Goal: Navigation & Orientation: Find specific page/section

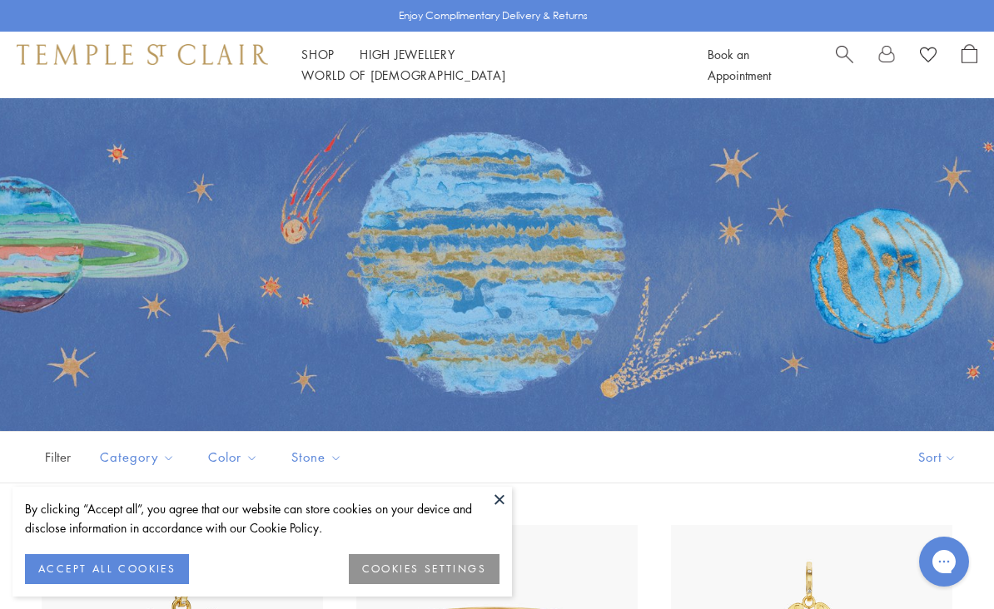
click at [121, 572] on button "ACCEPT ALL COOKIES" at bounding box center [107, 569] width 164 height 30
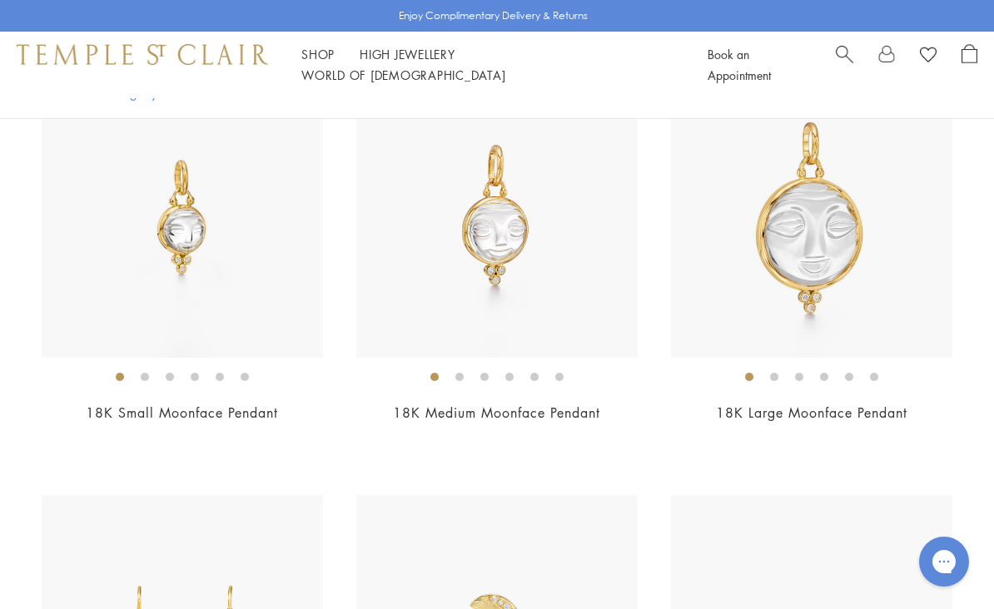
scroll to position [3391, 0]
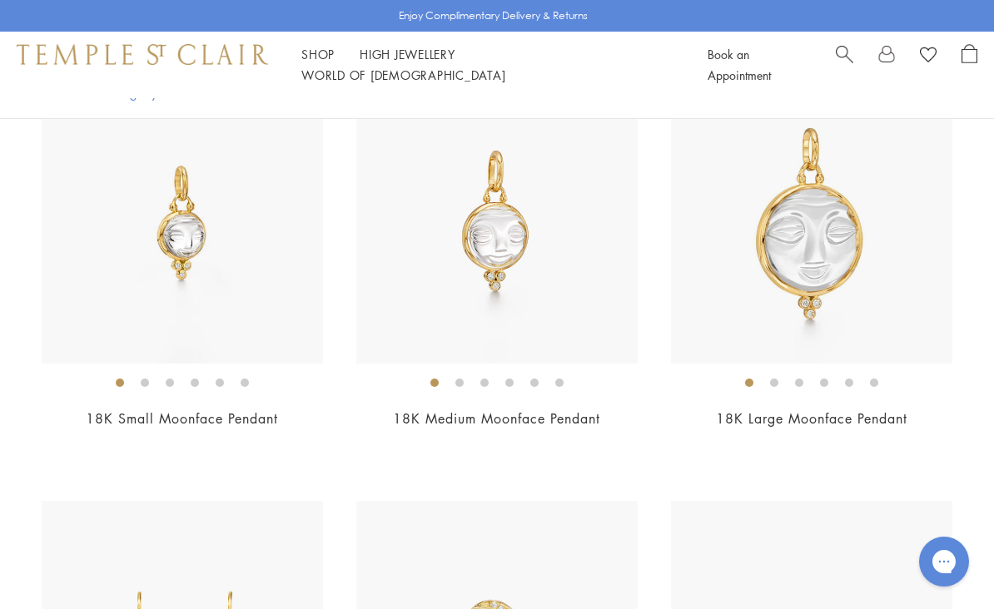
click at [178, 234] on img at bounding box center [182, 222] width 281 height 281
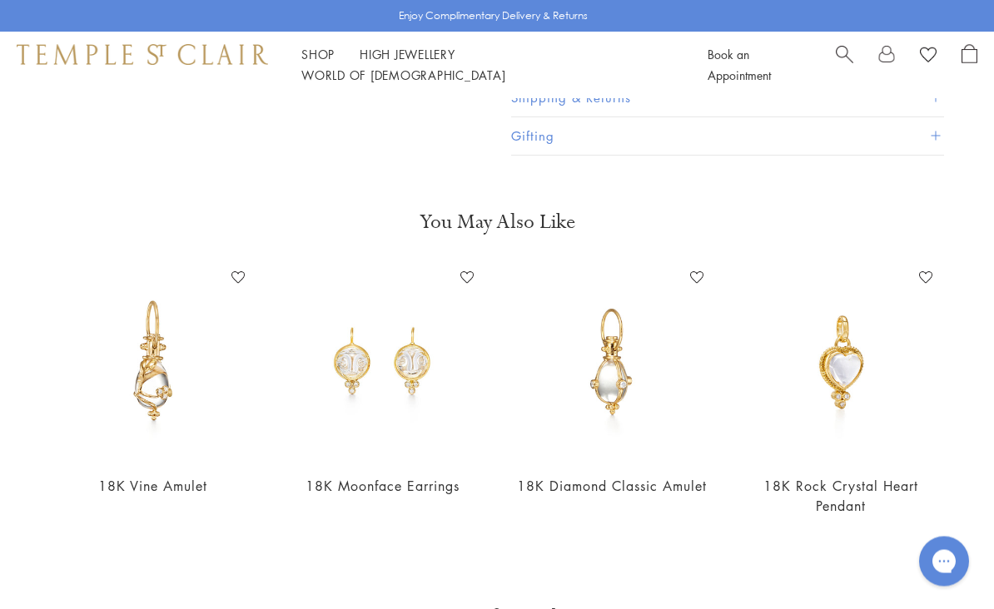
scroll to position [467, 0]
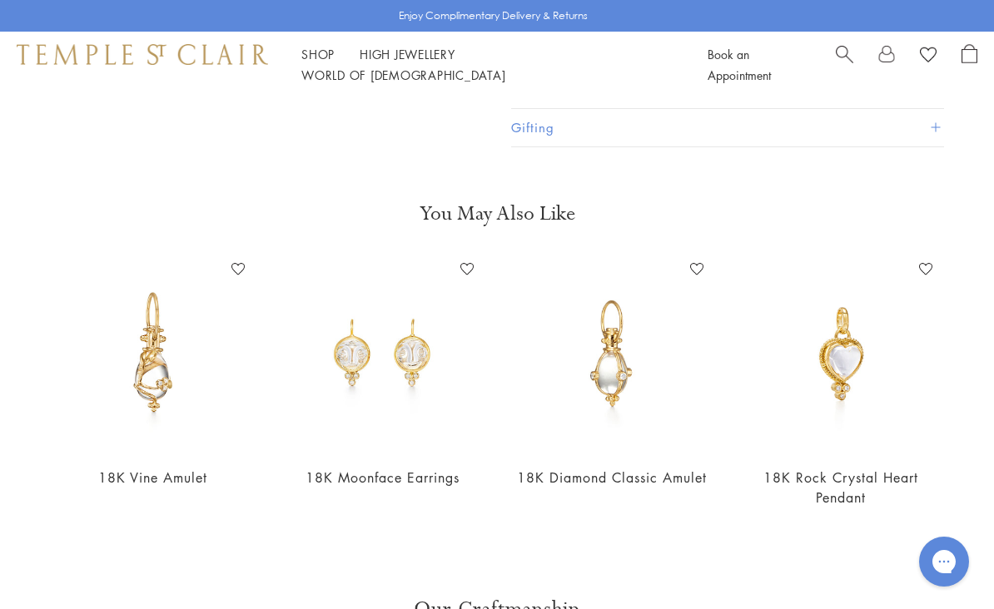
click at [364, 421] on img at bounding box center [383, 354] width 196 height 196
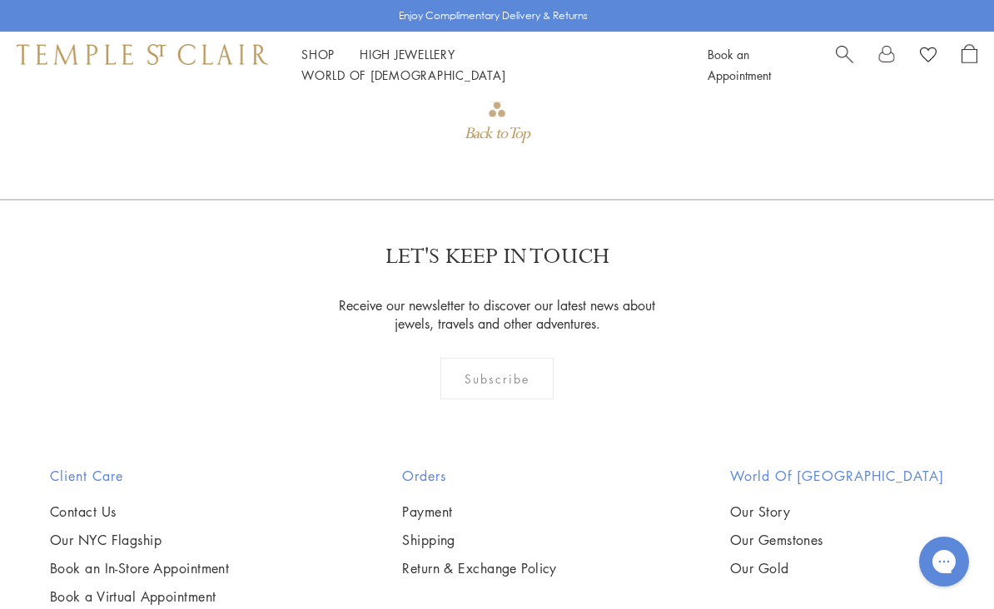
scroll to position [1763, 0]
click at [146, 543] on link "Our NYC Flagship" at bounding box center [139, 539] width 179 height 18
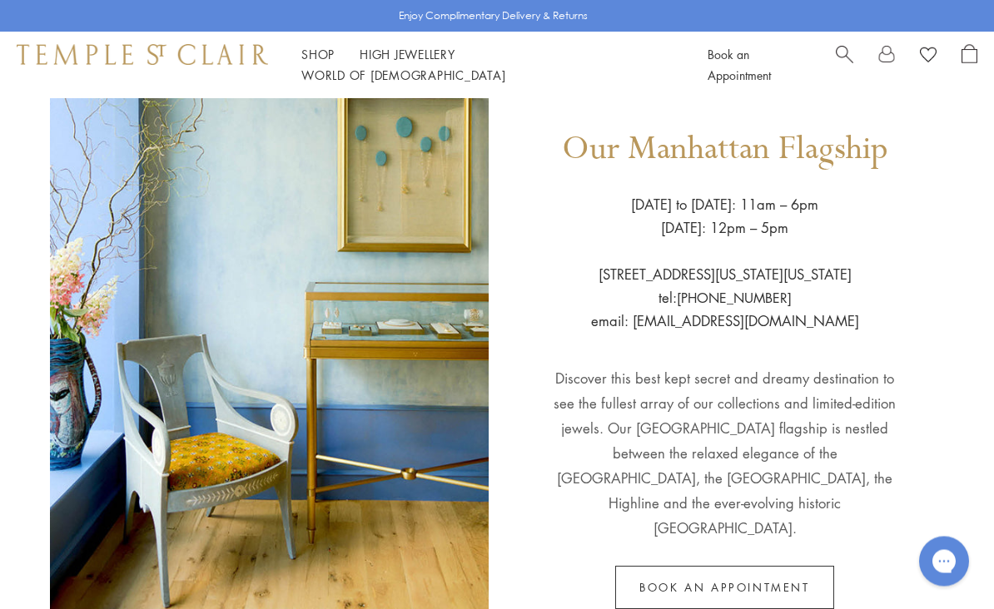
scroll to position [176, 0]
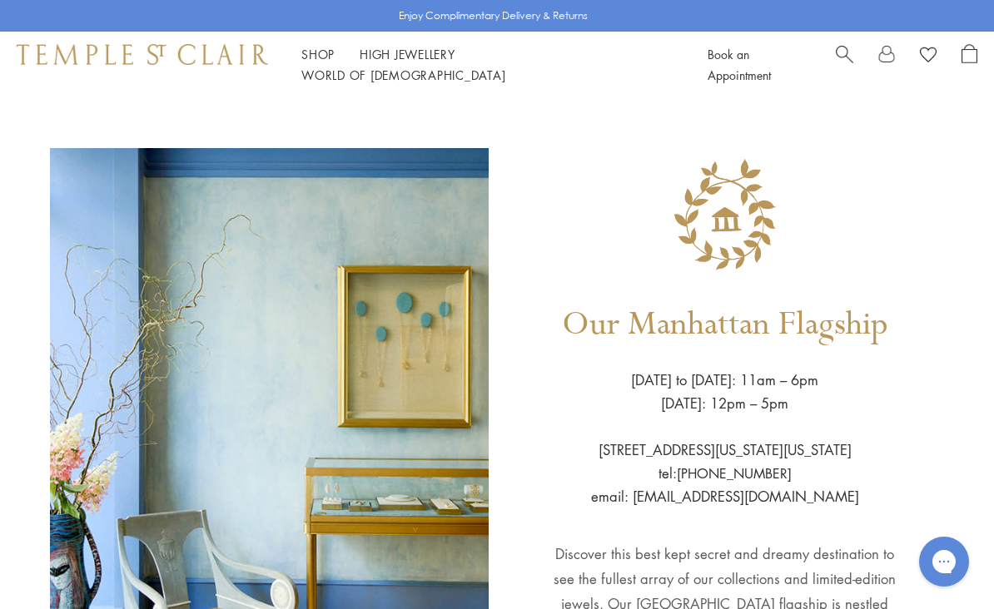
scroll to position [176, 0]
